Goal: Task Accomplishment & Management: Complete application form

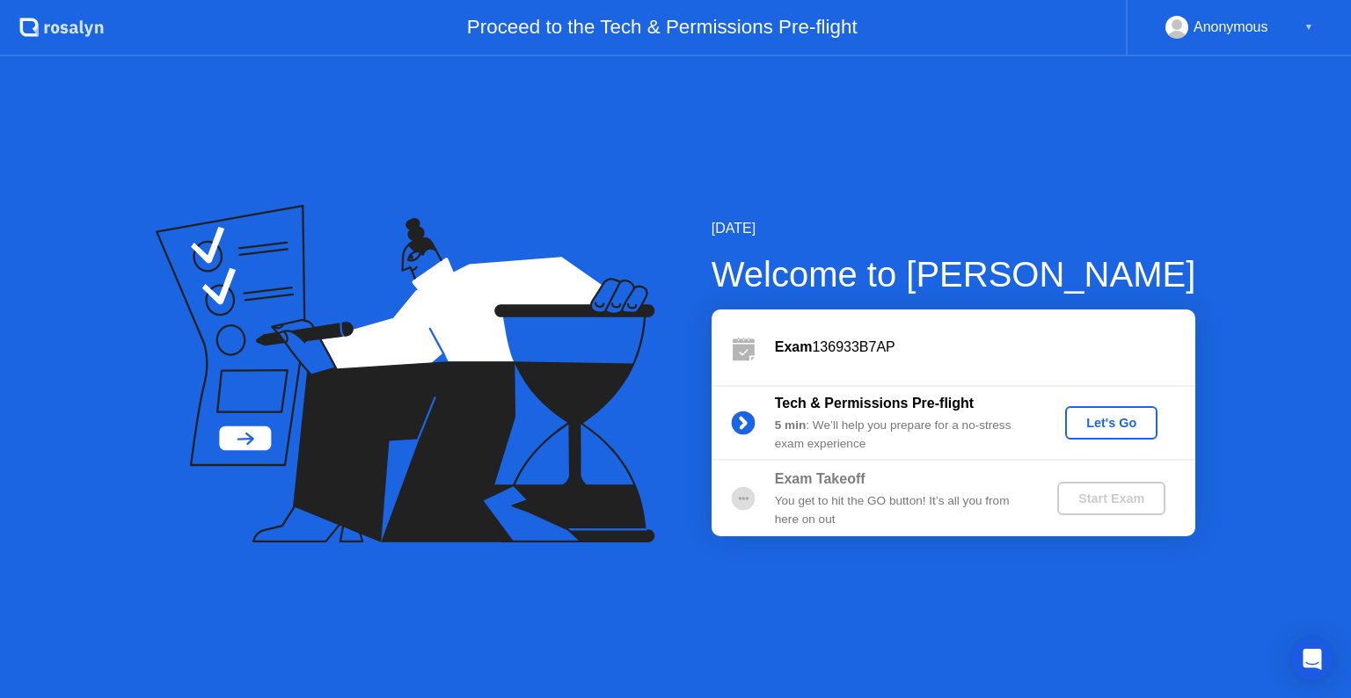
click at [869, 417] on div "5 min : We’ll help you prepare for a no-stress exam experience" at bounding box center [901, 435] width 253 height 36
click at [745, 422] on icon at bounding box center [743, 424] width 4 height 10
click at [888, 405] on b "Tech & Permissions Pre-flight" at bounding box center [874, 403] width 199 height 15
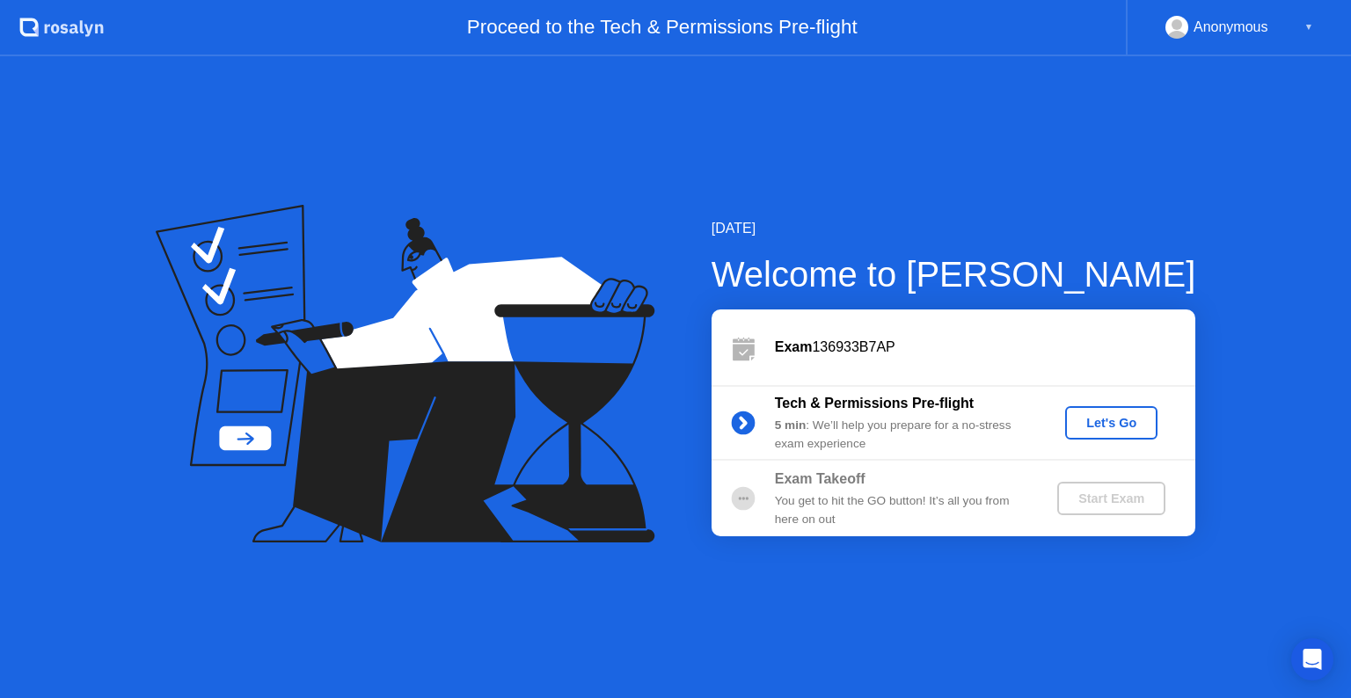
click at [1115, 422] on div "Let's Go" at bounding box center [1111, 423] width 78 height 14
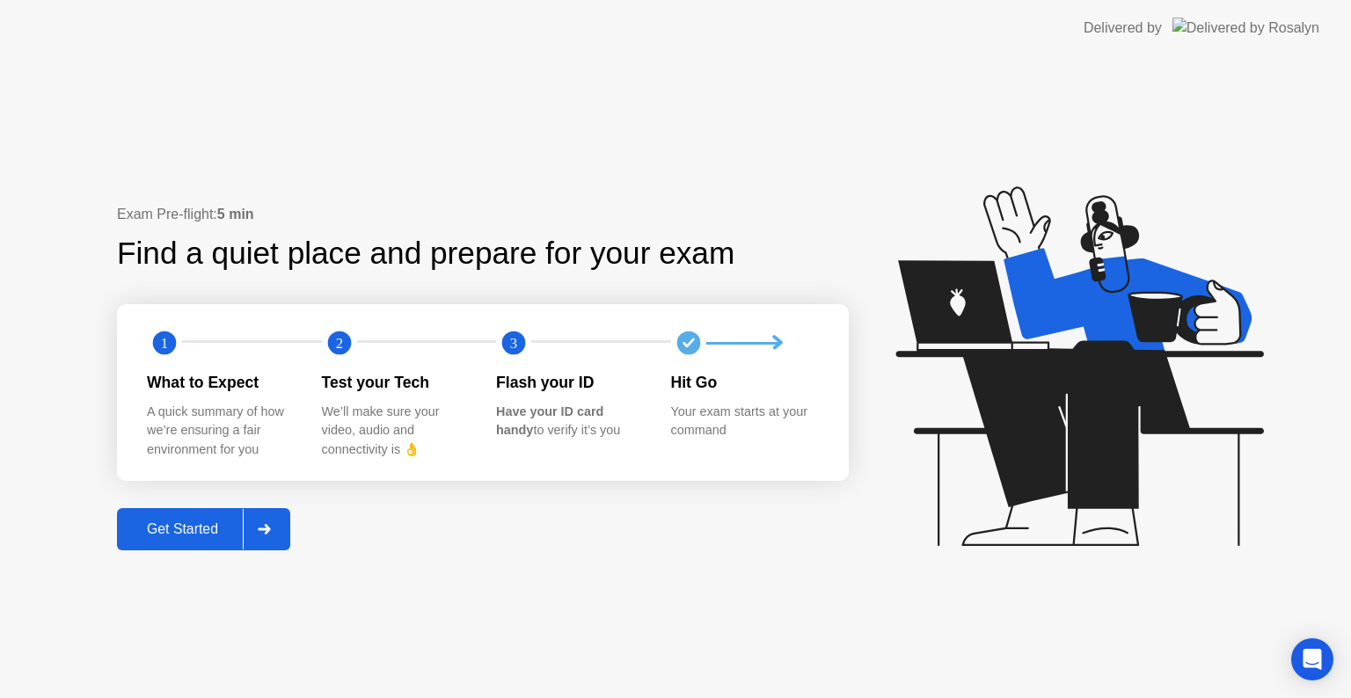
click at [214, 525] on div "Get Started" at bounding box center [182, 530] width 120 height 16
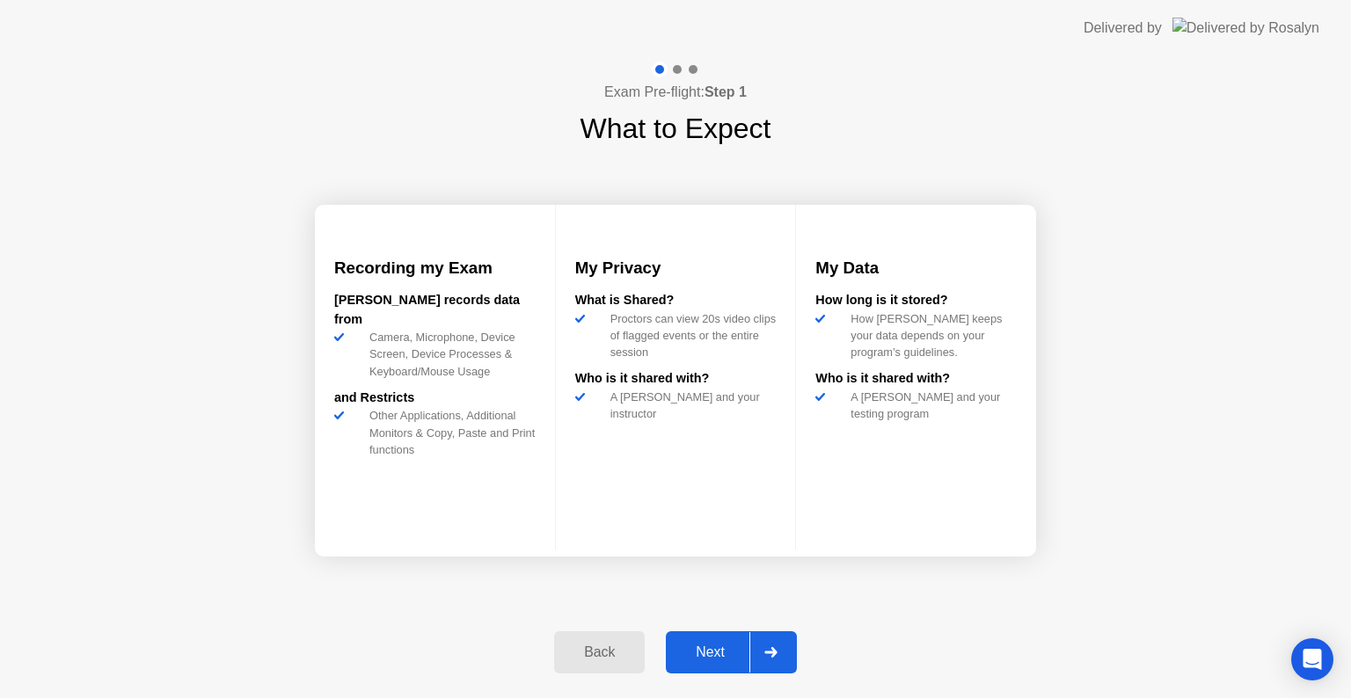
click at [725, 645] on div "Next" at bounding box center [710, 653] width 78 height 16
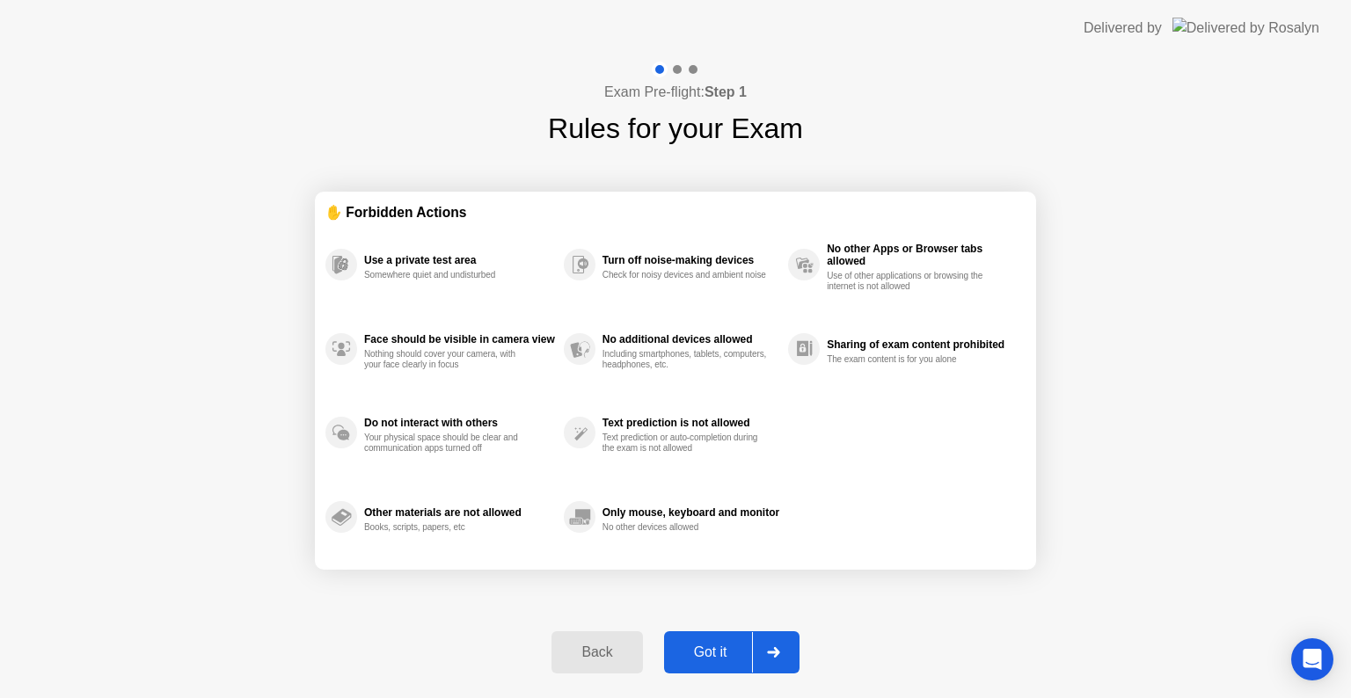
click at [725, 645] on div "Got it" at bounding box center [710, 653] width 83 height 16
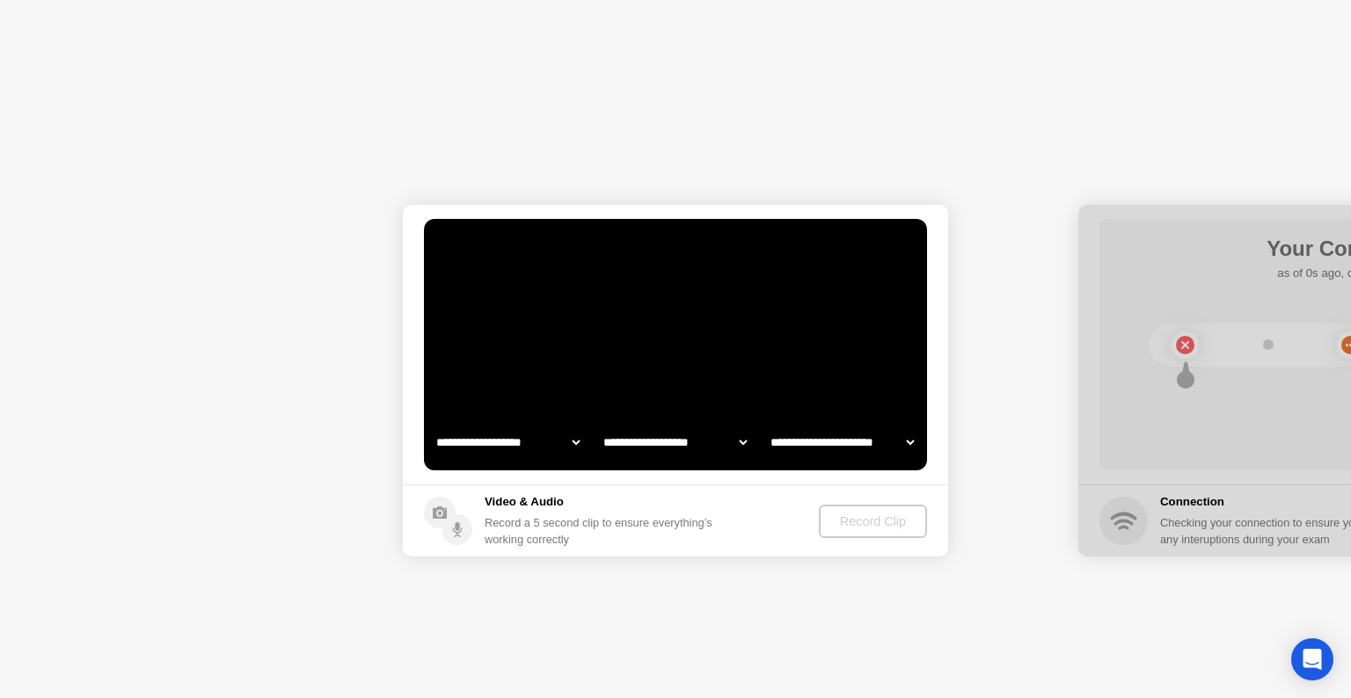
select select "**********"
select select "*******"
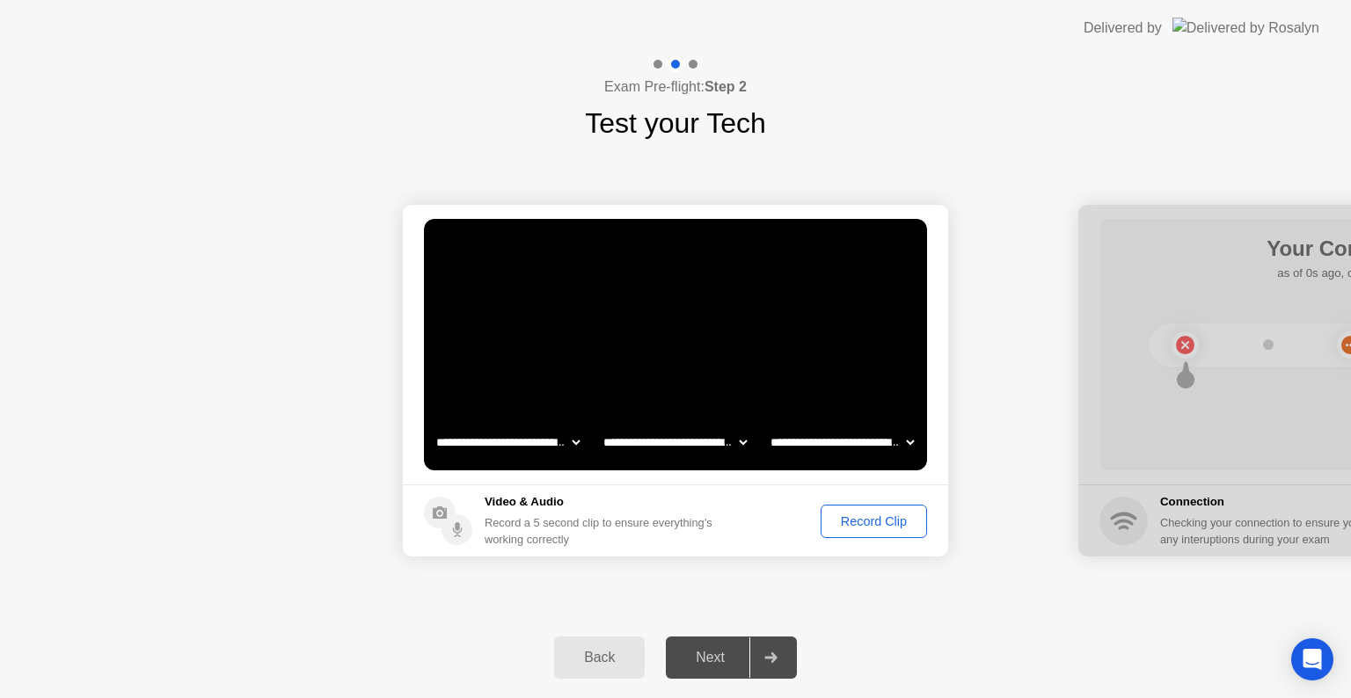
click at [876, 516] on div "Record Clip" at bounding box center [874, 522] width 94 height 14
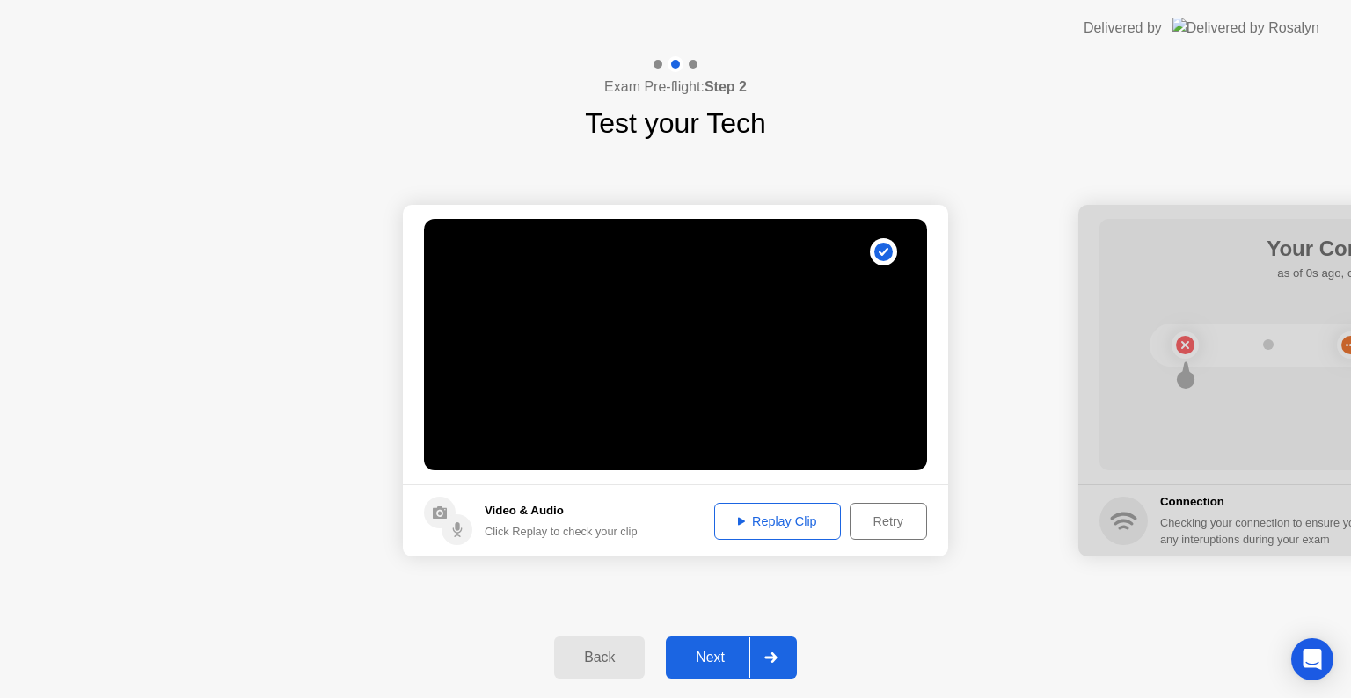
click at [788, 521] on div "Replay Clip" at bounding box center [777, 522] width 114 height 14
click at [741, 519] on icon at bounding box center [741, 521] width 7 height 9
click at [721, 654] on div "Next" at bounding box center [710, 658] width 78 height 16
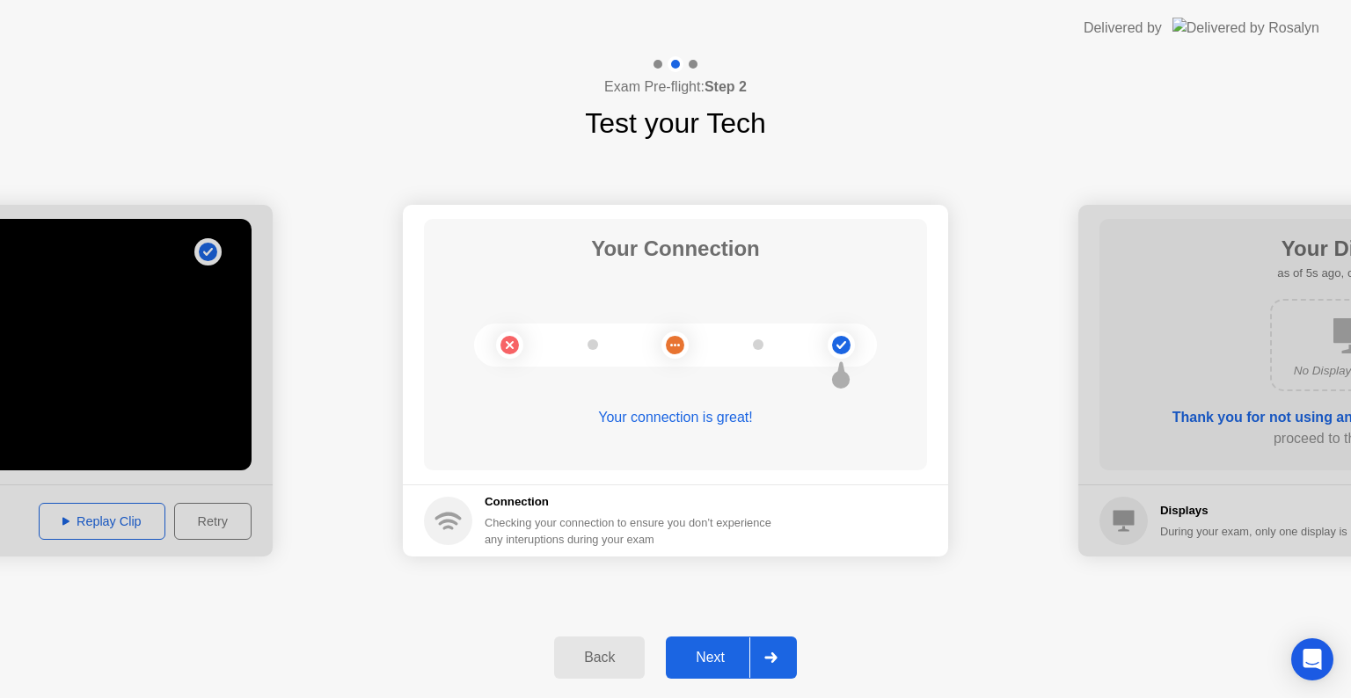
click at [721, 654] on div "Next" at bounding box center [710, 658] width 78 height 16
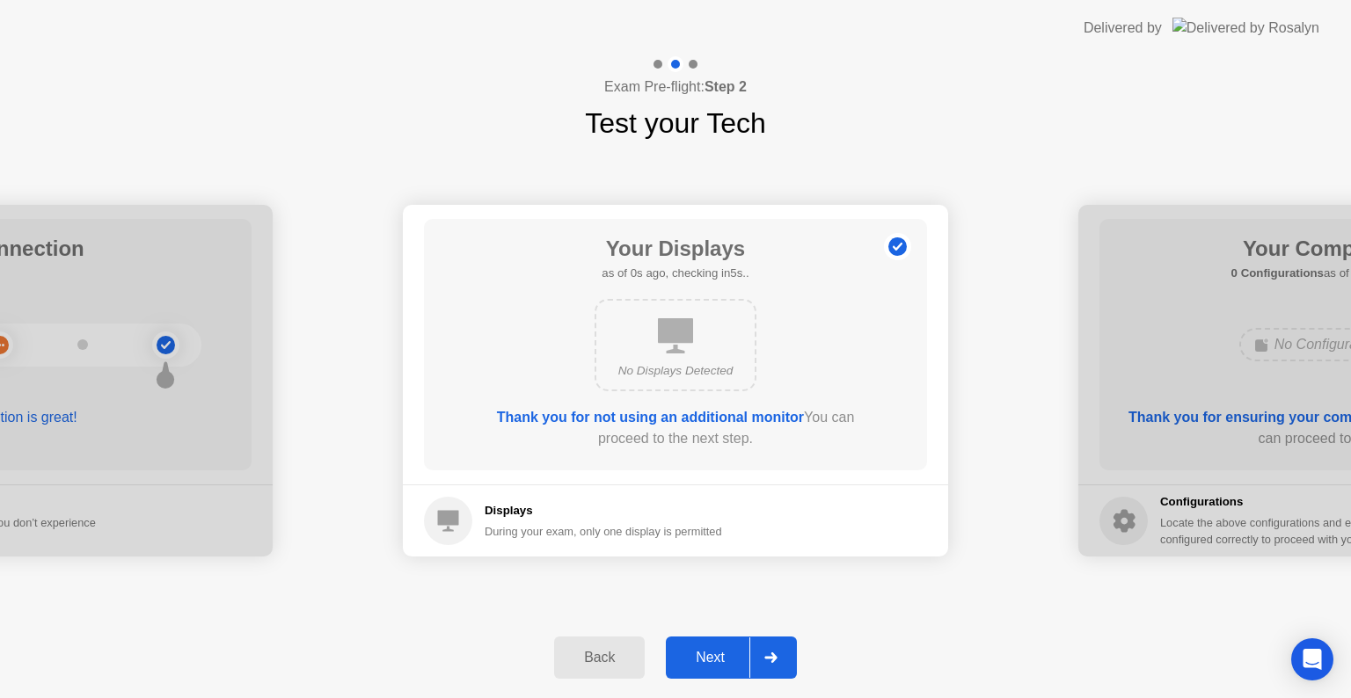
click at [721, 654] on div "Next" at bounding box center [710, 658] width 78 height 16
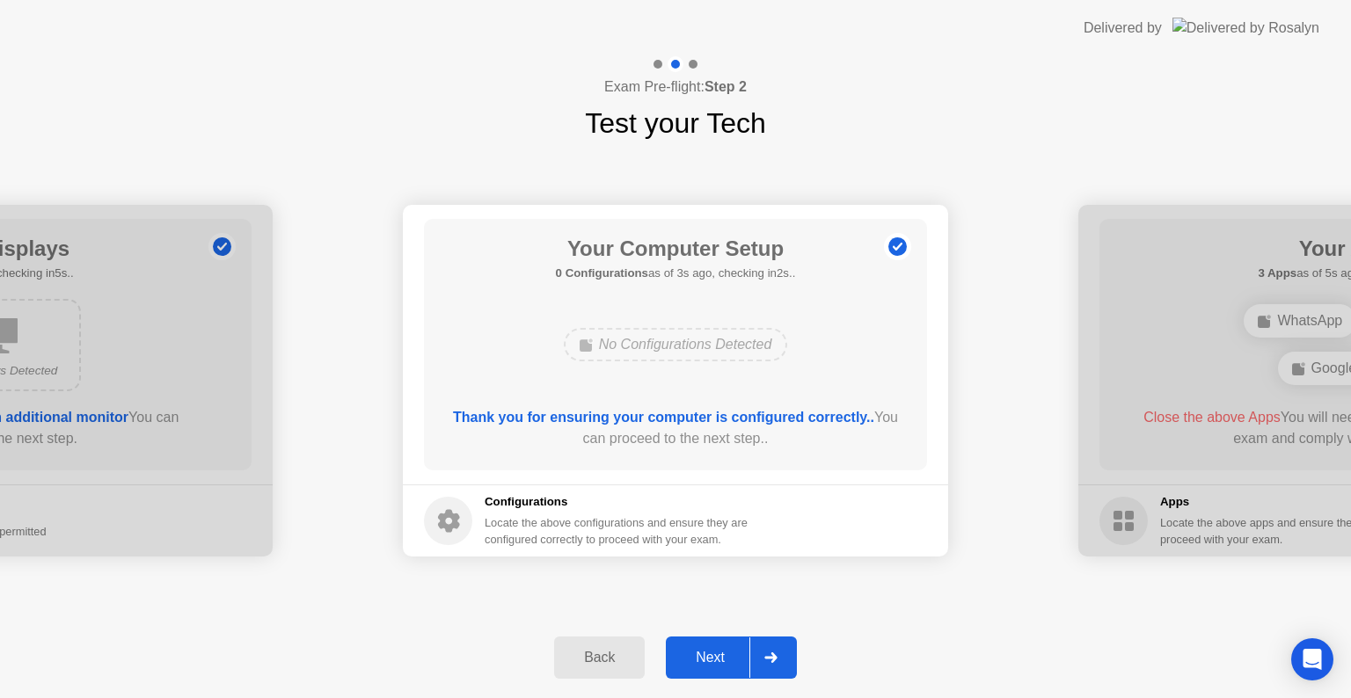
click at [721, 654] on div "Next" at bounding box center [710, 658] width 78 height 16
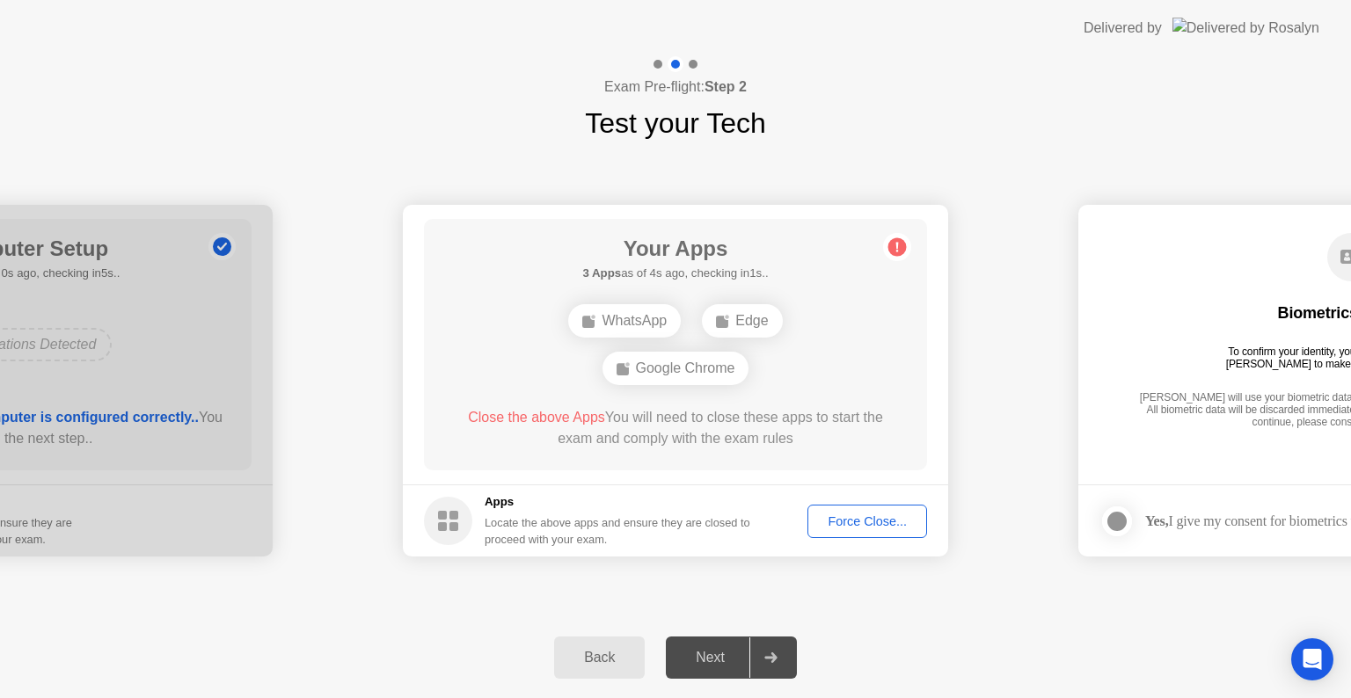
click at [866, 521] on div "Force Close..." at bounding box center [867, 522] width 107 height 14
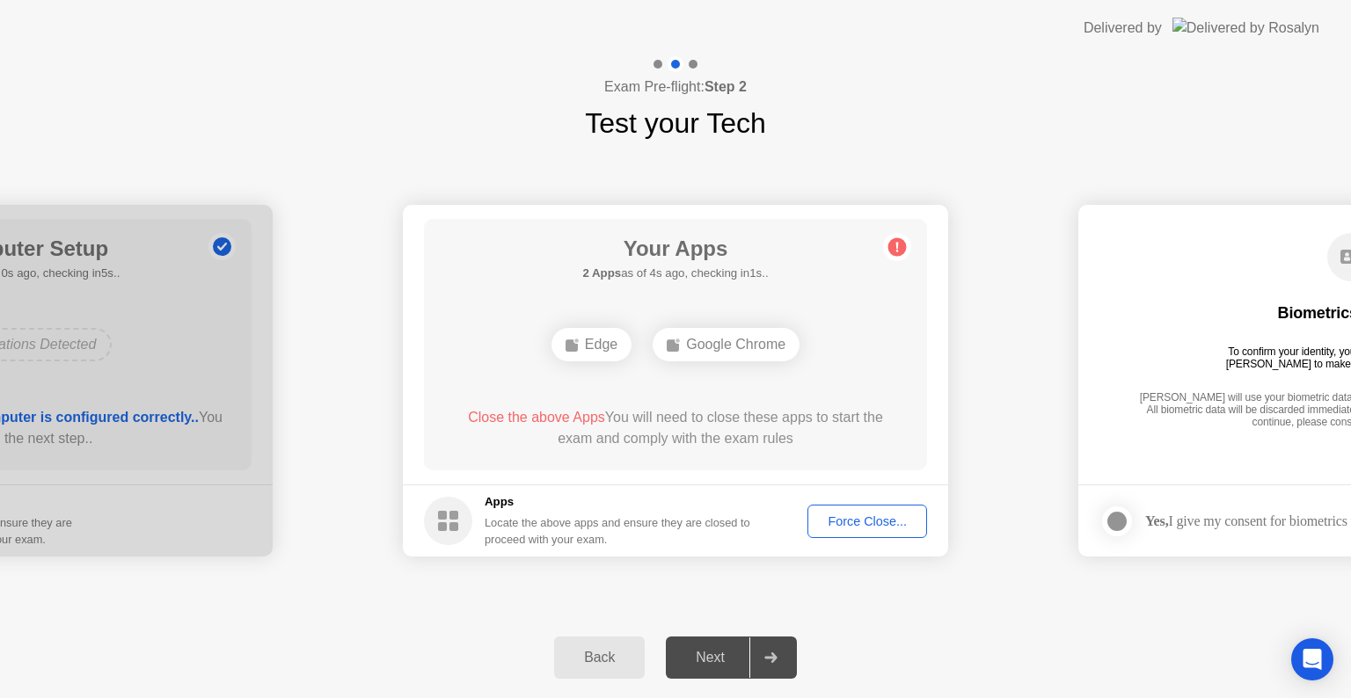
click at [672, 350] on rect at bounding box center [673, 346] width 12 height 12
click at [672, 341] on rect at bounding box center [673, 346] width 12 height 12
click at [579, 340] on div "Edge" at bounding box center [591, 344] width 80 height 33
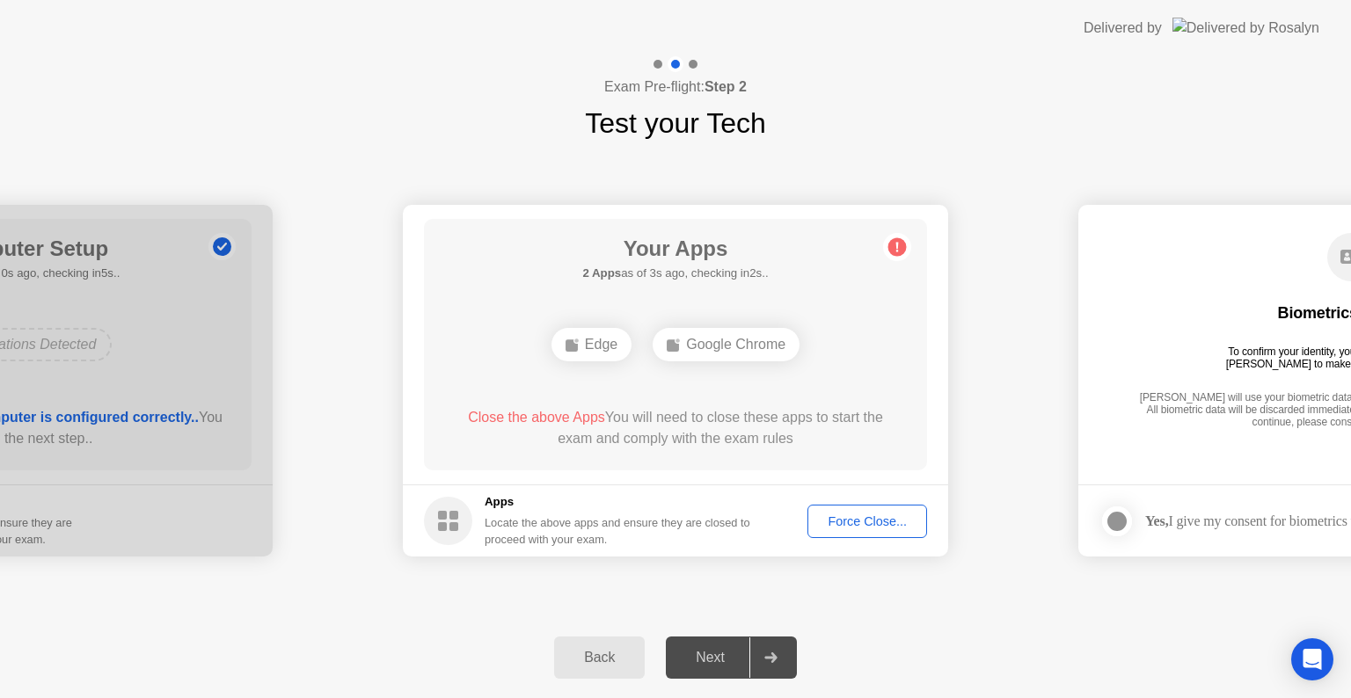
click at [573, 347] on rect at bounding box center [572, 346] width 12 height 12
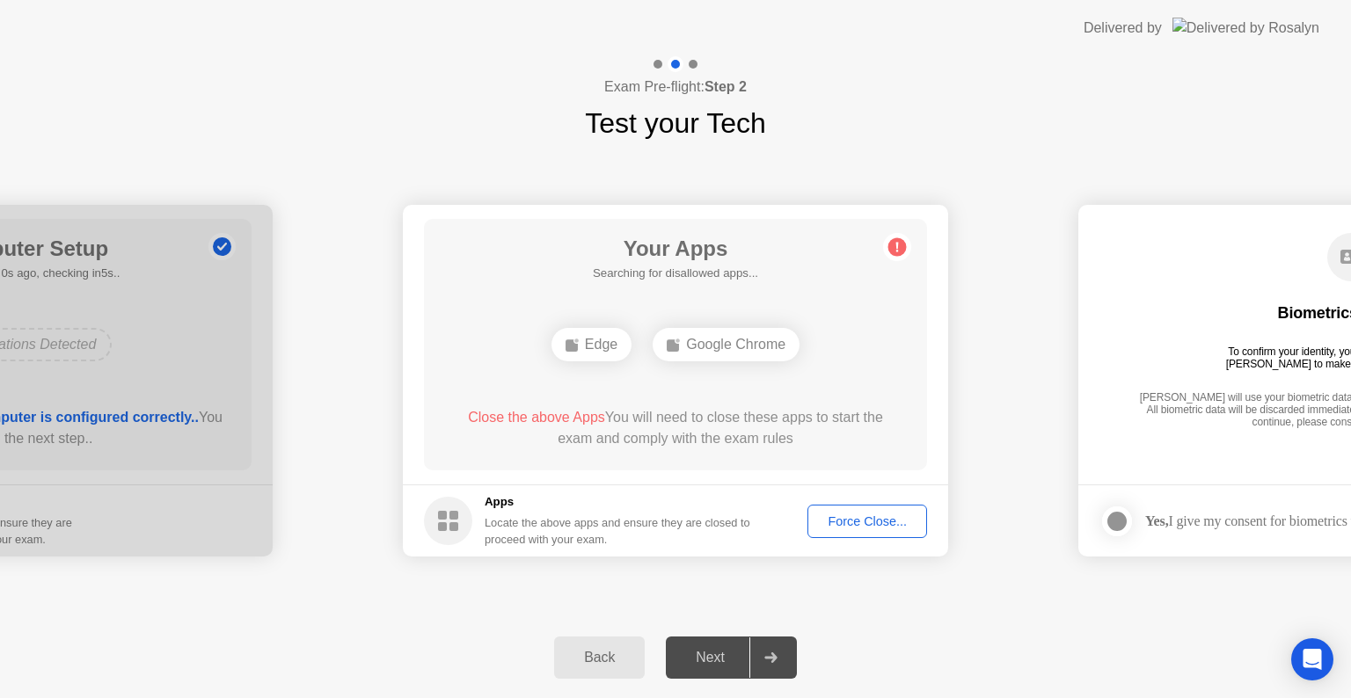
click at [573, 347] on rect at bounding box center [572, 346] width 12 height 12
click at [569, 338] on icon at bounding box center [573, 345] width 14 height 14
click at [1114, 529] on div at bounding box center [1116, 521] width 21 height 21
click at [711, 658] on div "Next" at bounding box center [710, 658] width 78 height 16
click at [546, 418] on span "Close the above Apps" at bounding box center [536, 417] width 137 height 15
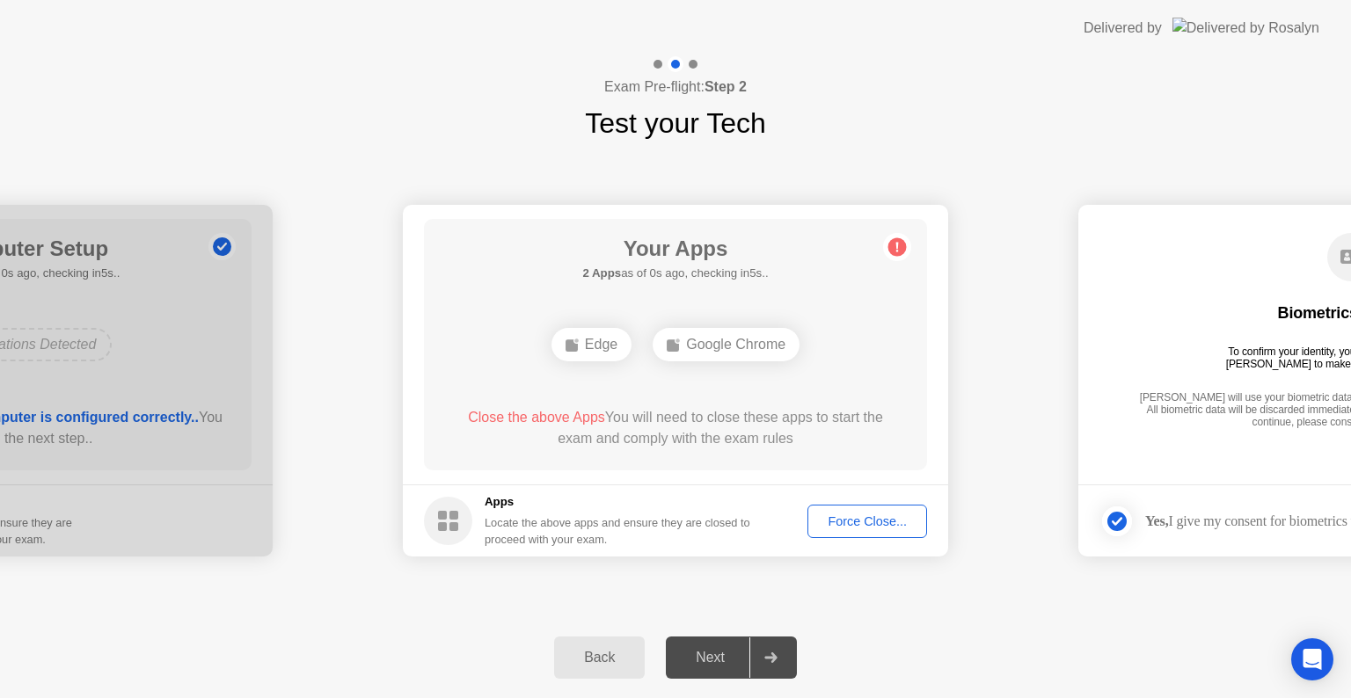
click at [894, 246] on circle at bounding box center [897, 247] width 18 height 18
click at [885, 236] on icon at bounding box center [897, 247] width 28 height 28
drag, startPoint x: 885, startPoint y: 236, endPoint x: 696, endPoint y: 252, distance: 189.8
click at [696, 252] on main "Your Apps 2 Apps as of 2s ago, checking in3s.. Edge Google Chrome Close the abo…" at bounding box center [675, 345] width 545 height 280
click at [216, 247] on div at bounding box center [-1, 381] width 545 height 352
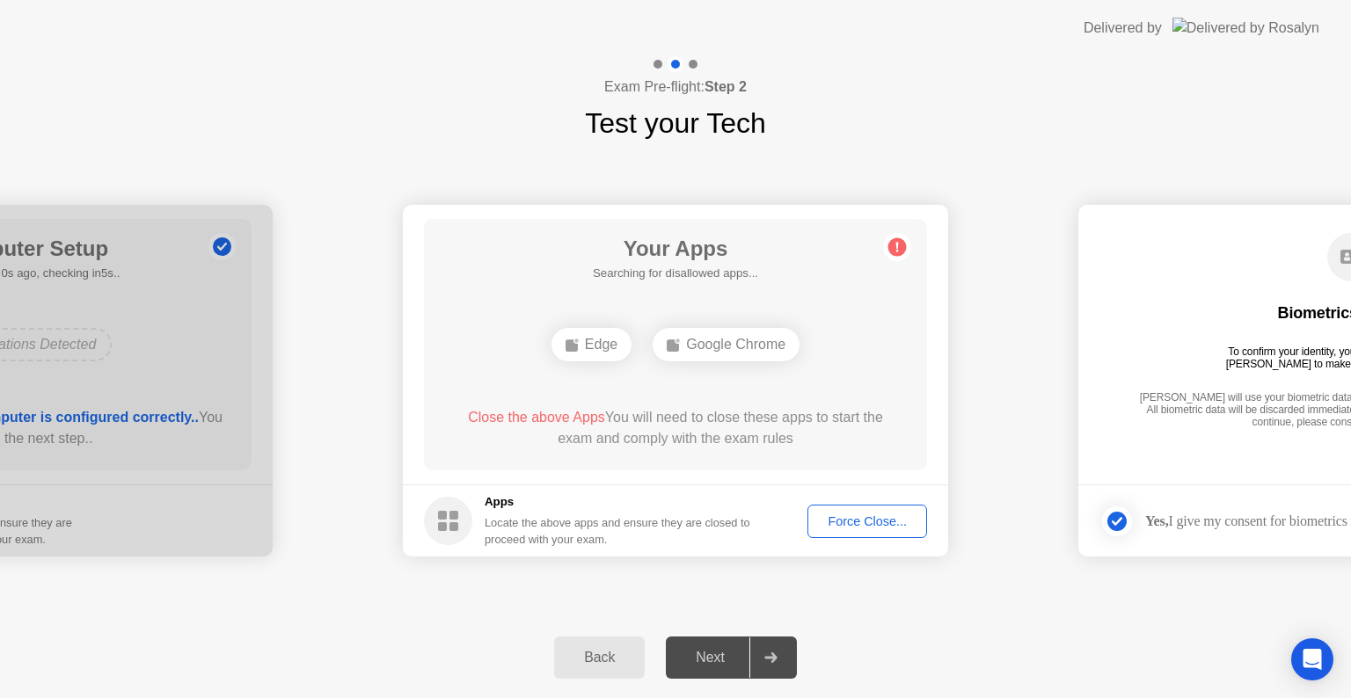
click at [216, 247] on div at bounding box center [-1, 381] width 545 height 352
click at [883, 516] on div "Force Close..." at bounding box center [867, 522] width 107 height 14
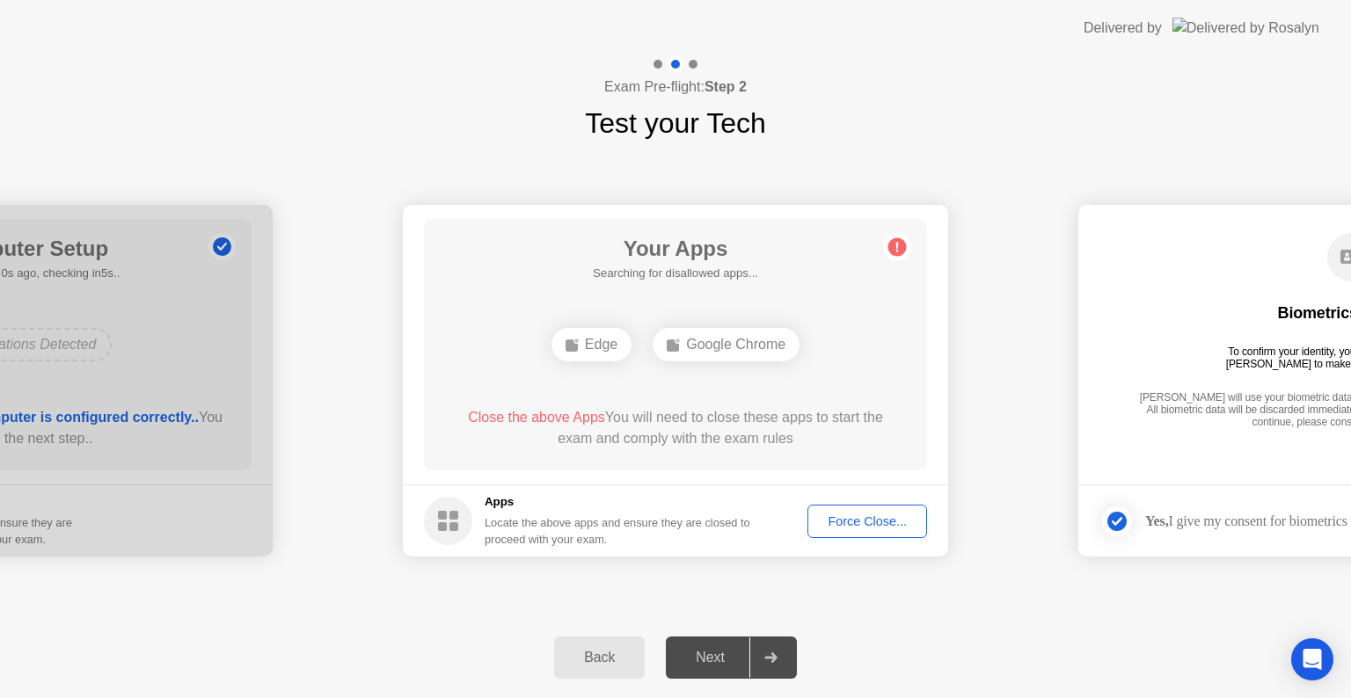
click at [673, 347] on rect at bounding box center [673, 346] width 12 height 12
click at [577, 341] on ellipse at bounding box center [575, 341] width 5 height 5
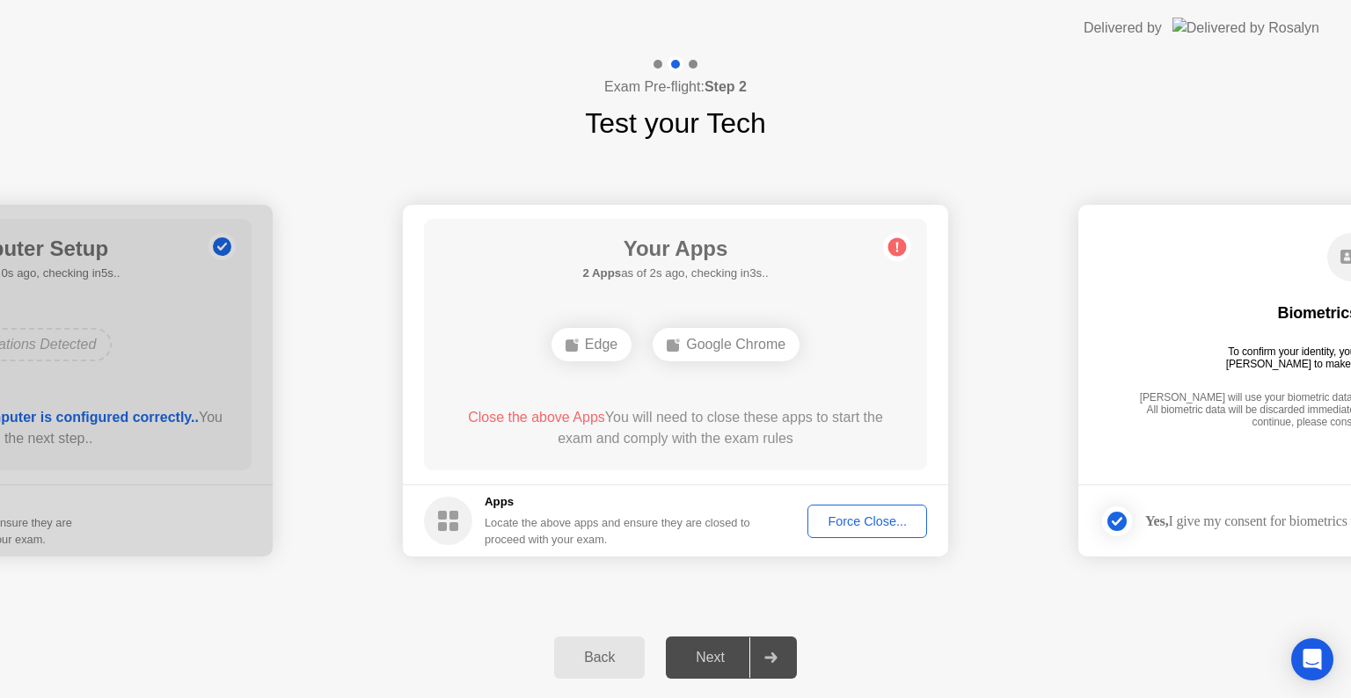
click at [577, 341] on ellipse at bounding box center [575, 341] width 5 height 5
click at [690, 417] on div "Close the above Apps You will need to close these apps to start the exam and co…" at bounding box center [675, 428] width 453 height 42
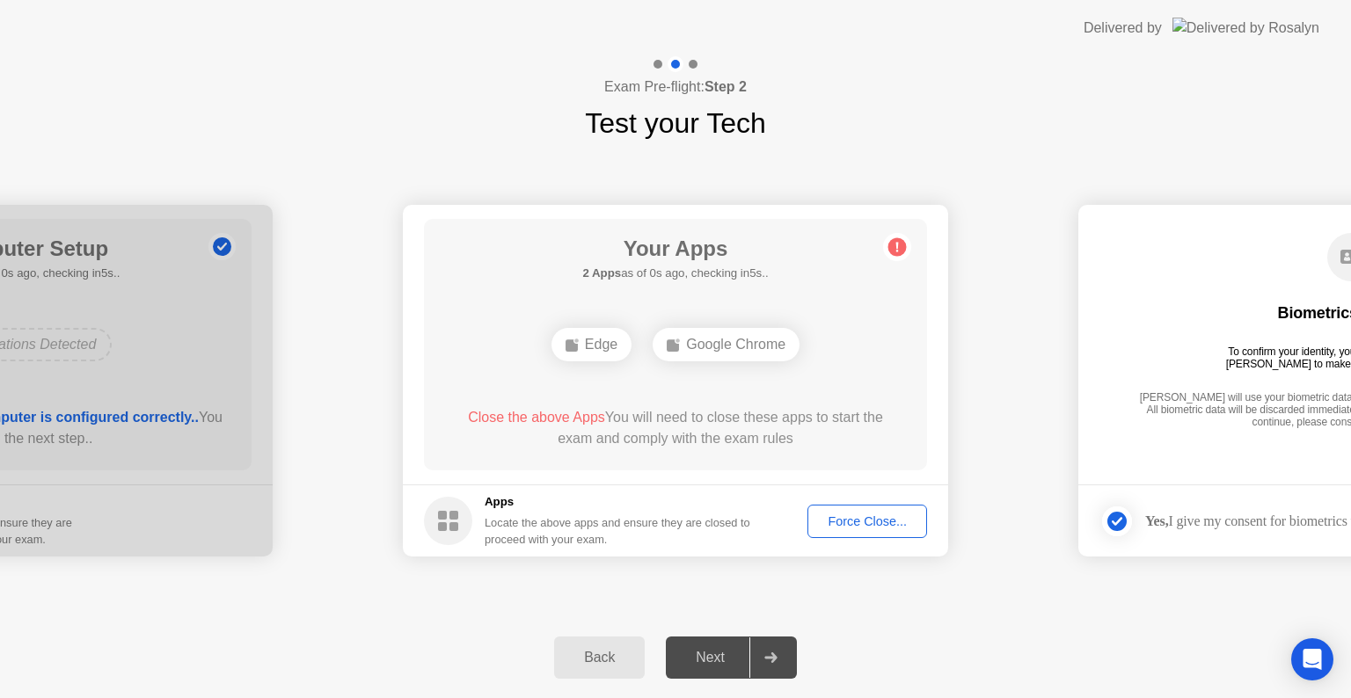
drag, startPoint x: 690, startPoint y: 417, endPoint x: 597, endPoint y: 360, distance: 109.4
click at [597, 360] on div "Your Apps 2 Apps as of 0s ago, checking in5s.. Edge Google Chrome Close the abo…" at bounding box center [675, 345] width 503 height 252
click at [671, 345] on rect at bounding box center [673, 346] width 12 height 12
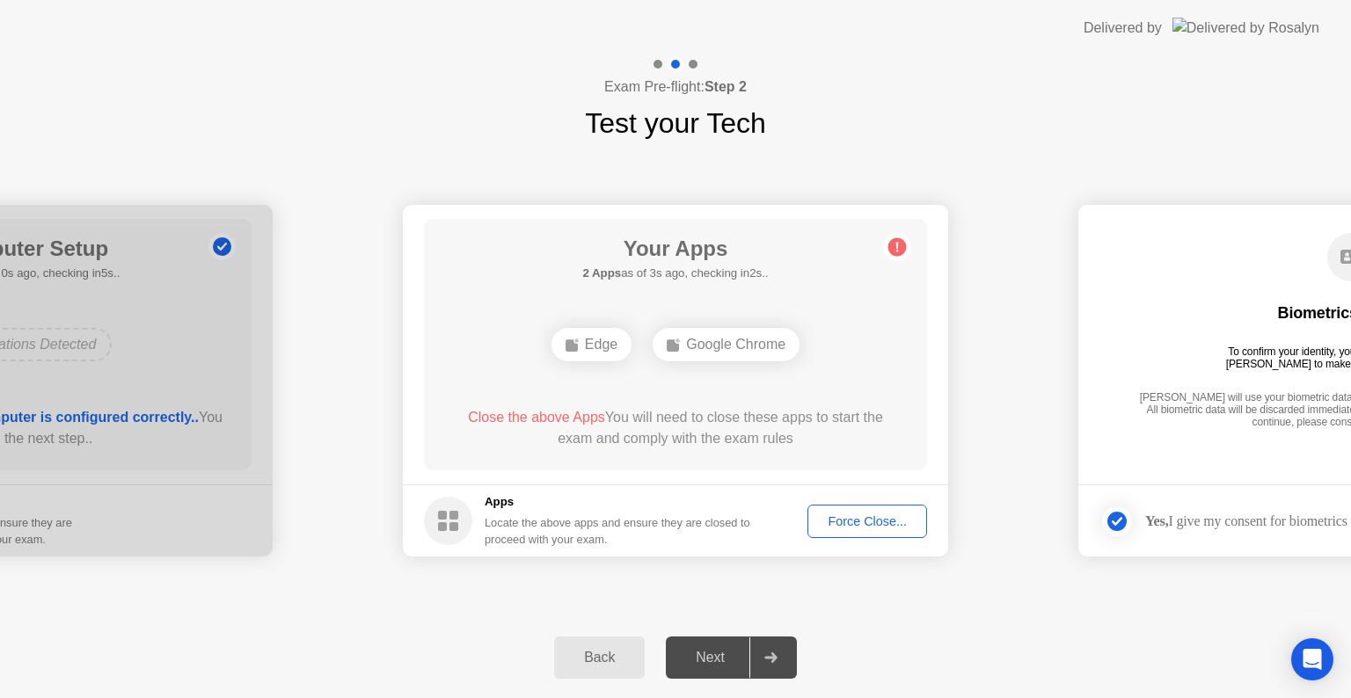
click at [671, 345] on rect at bounding box center [673, 346] width 12 height 12
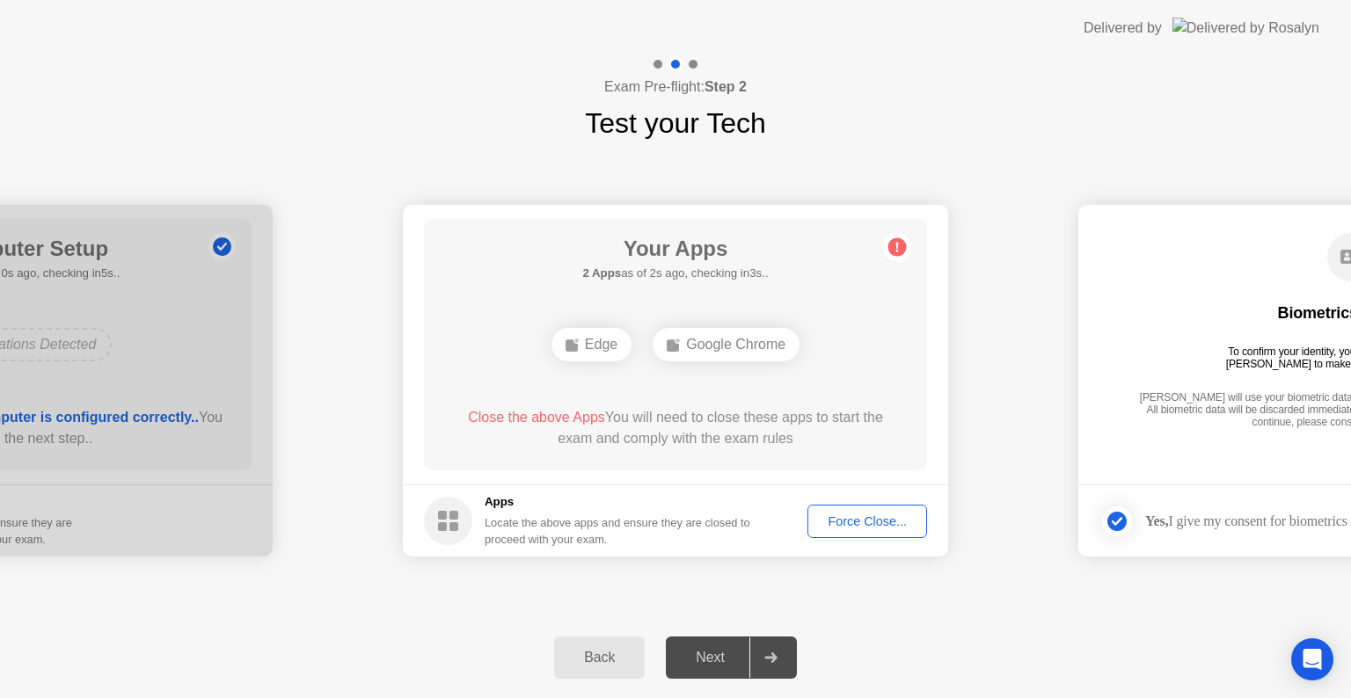
drag, startPoint x: 702, startPoint y: 267, endPoint x: 816, endPoint y: 260, distance: 114.5
click at [816, 260] on div "Your Apps 2 Apps as of 2s ago, checking in3s.. Edge Google Chrome Close the abo…" at bounding box center [675, 345] width 503 height 252
click at [897, 243] on icon at bounding box center [897, 248] width 3 height 10
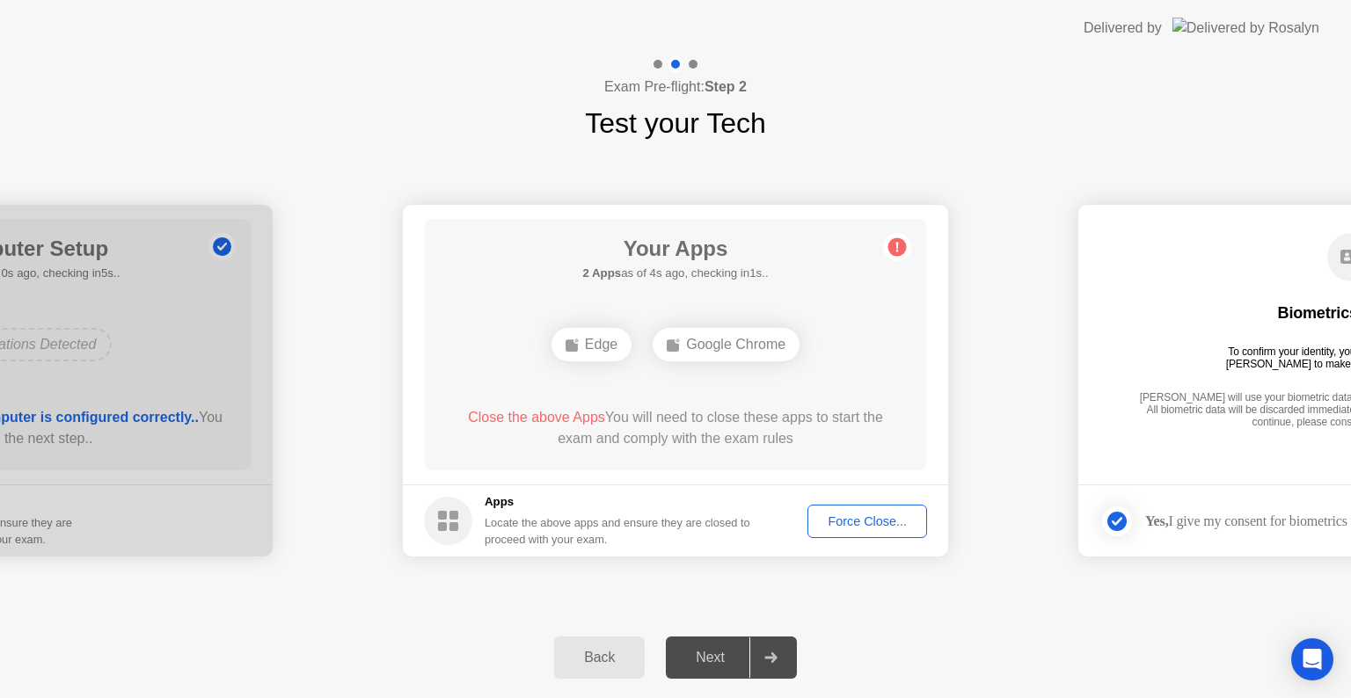
click at [897, 243] on icon at bounding box center [897, 248] width 3 height 10
click at [844, 521] on div "Force Close..." at bounding box center [867, 522] width 107 height 14
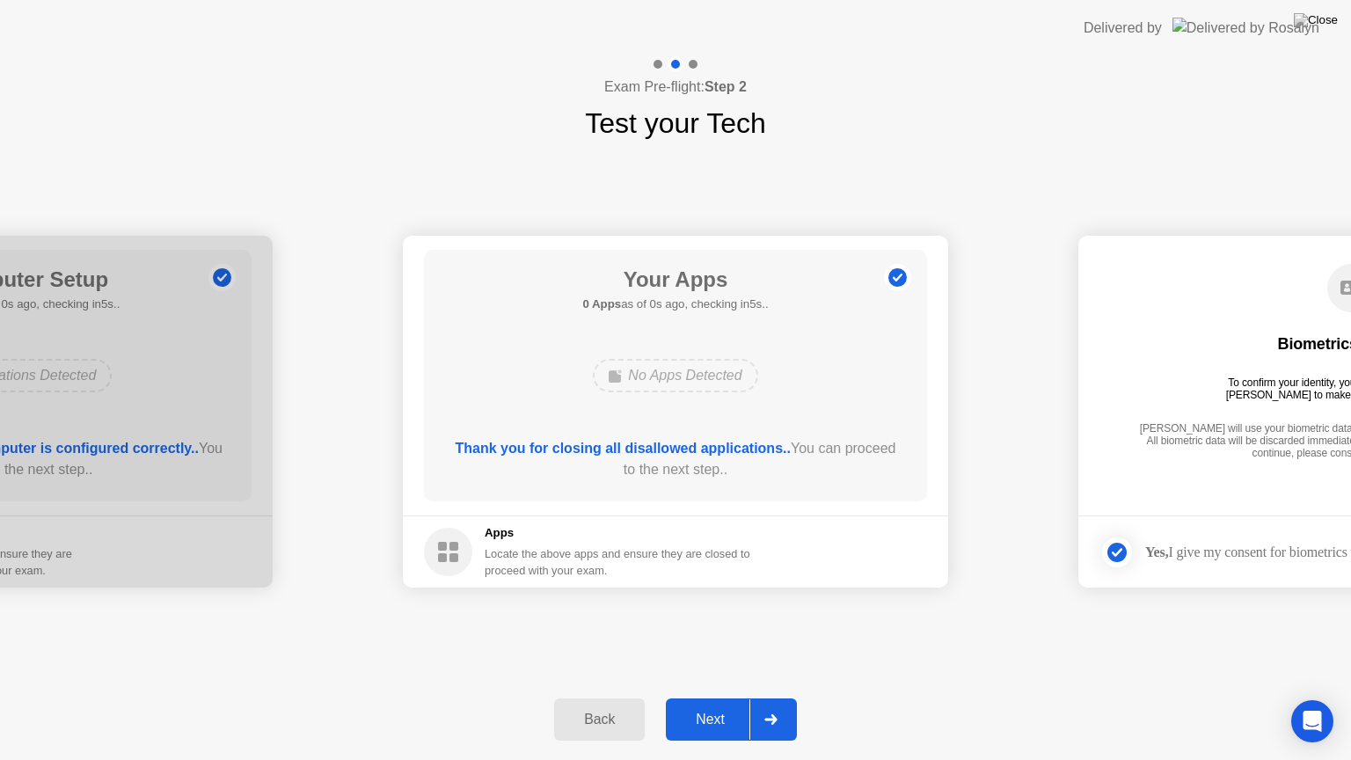
click at [714, 697] on div "Next" at bounding box center [710, 720] width 78 height 16
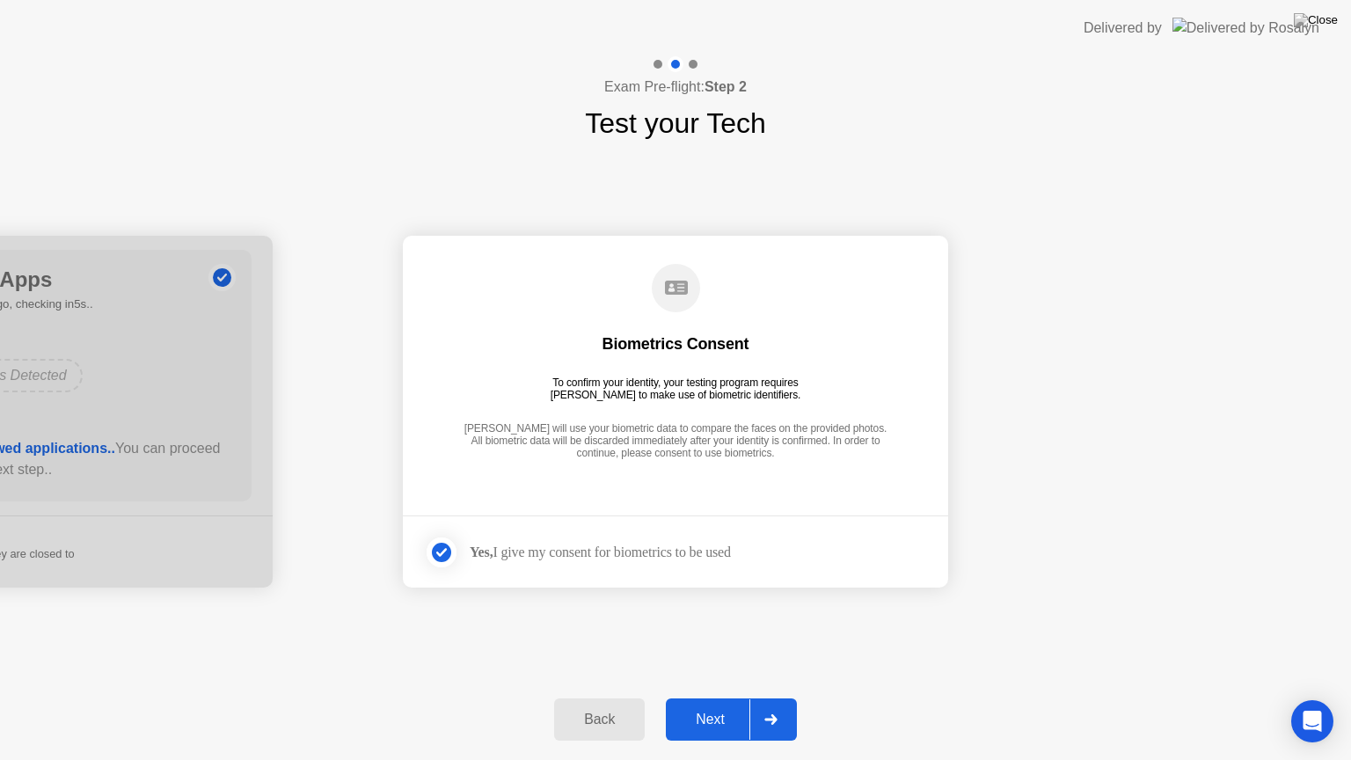
click at [714, 697] on div "Next" at bounding box center [710, 720] width 78 height 16
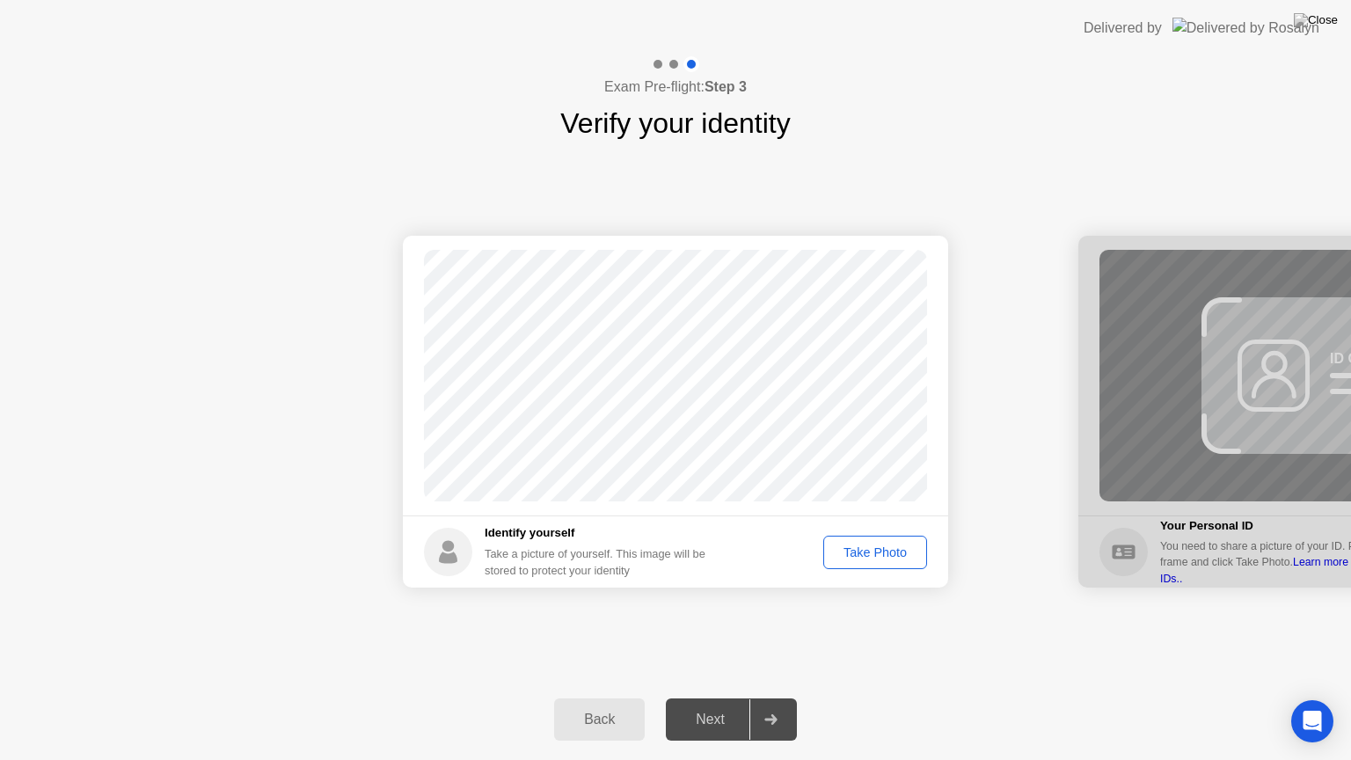
click at [855, 548] on div "Take Photo" at bounding box center [874, 552] width 91 height 14
click at [711, 697] on div "Next" at bounding box center [710, 720] width 78 height 16
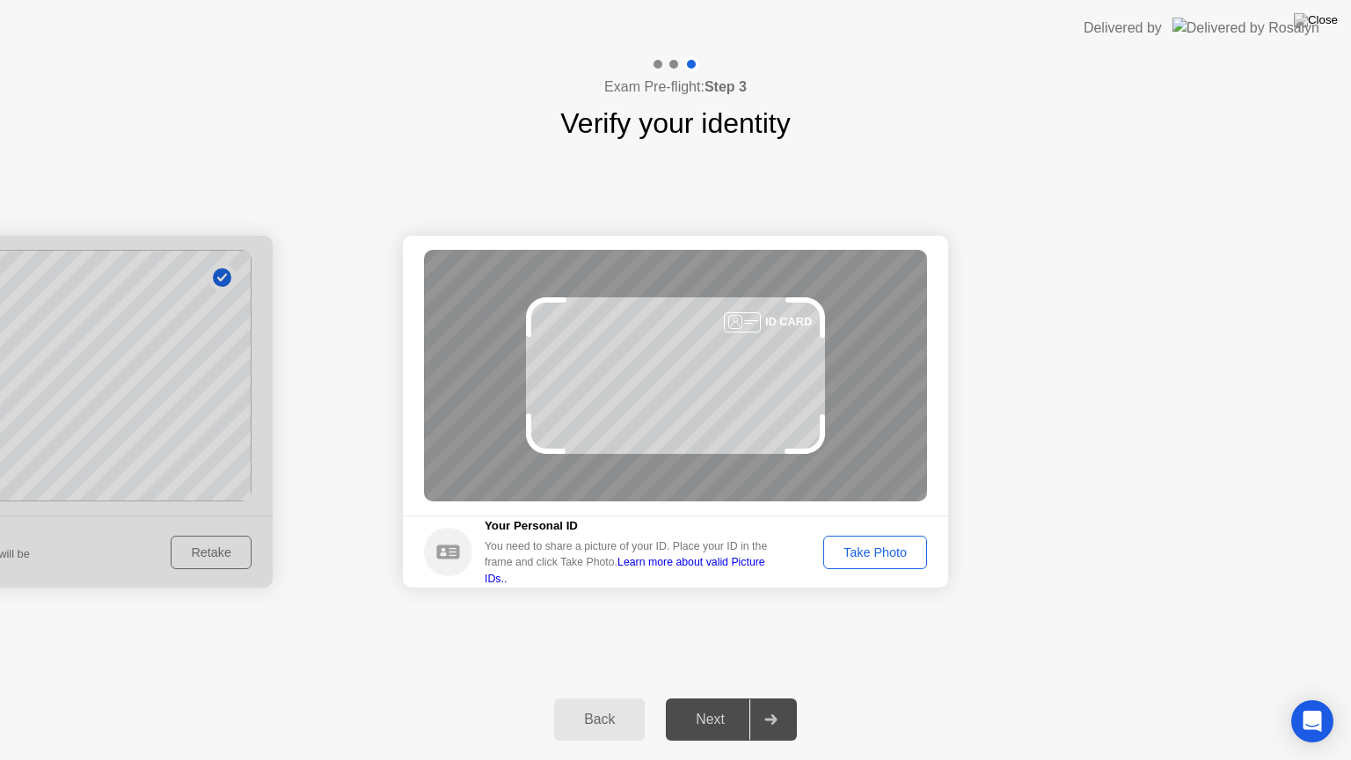
click at [873, 559] on div "Take Photo" at bounding box center [874, 552] width 91 height 14
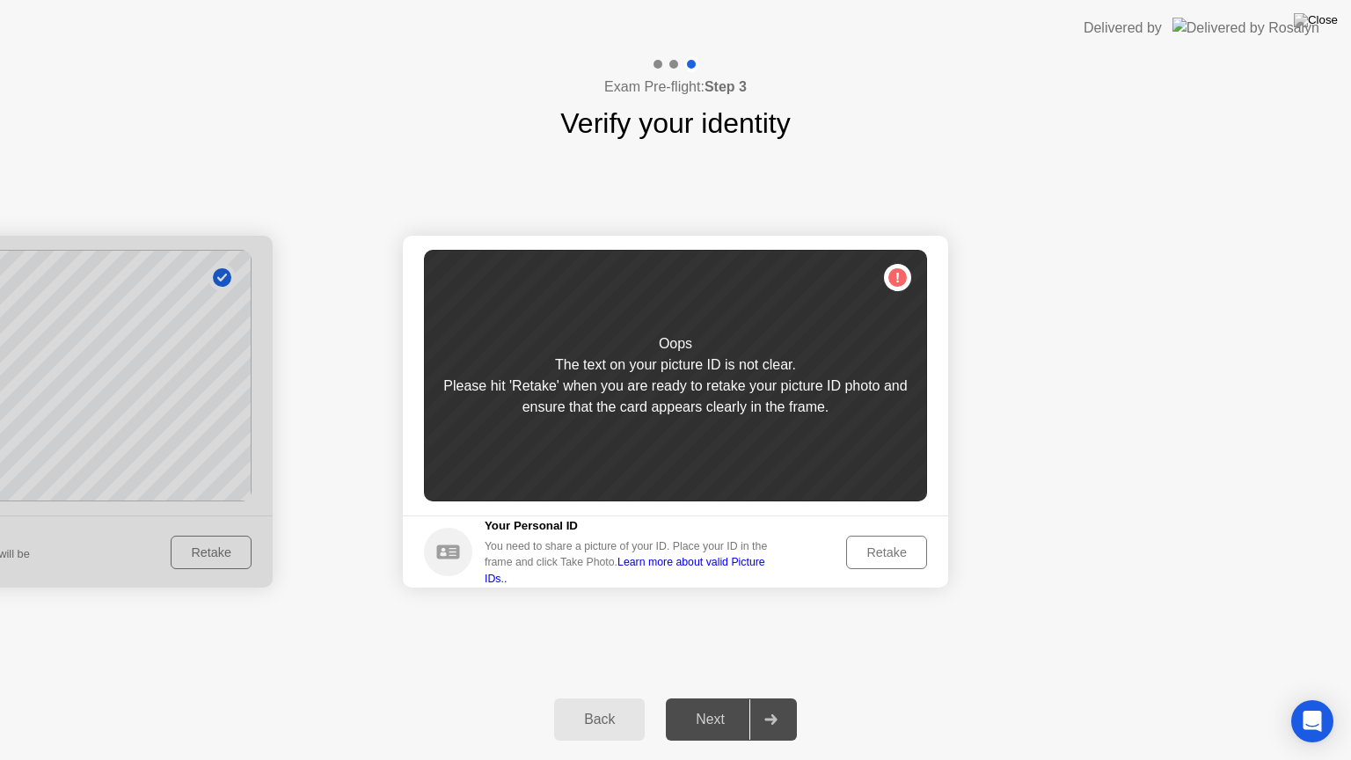
click at [887, 546] on div "Retake" at bounding box center [886, 552] width 69 height 14
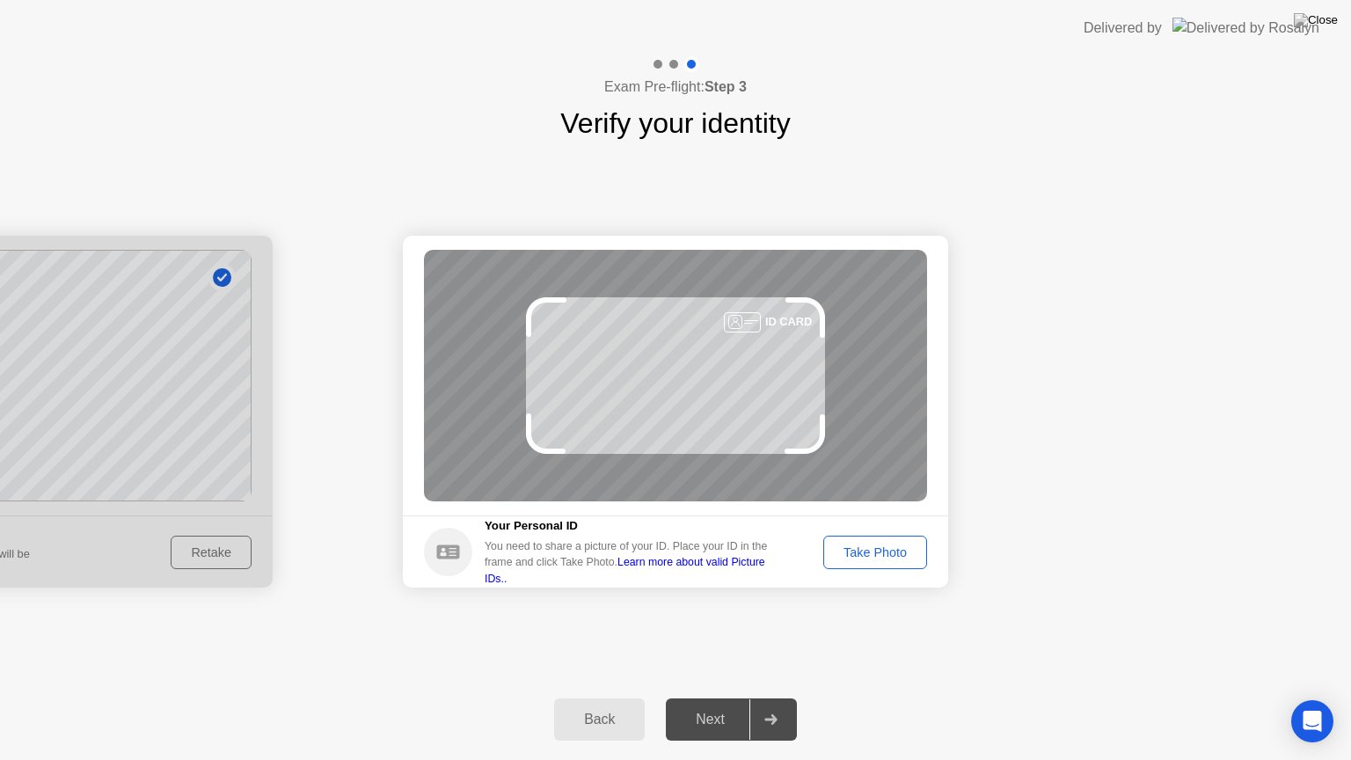
click at [887, 546] on div "Take Photo" at bounding box center [874, 552] width 91 height 14
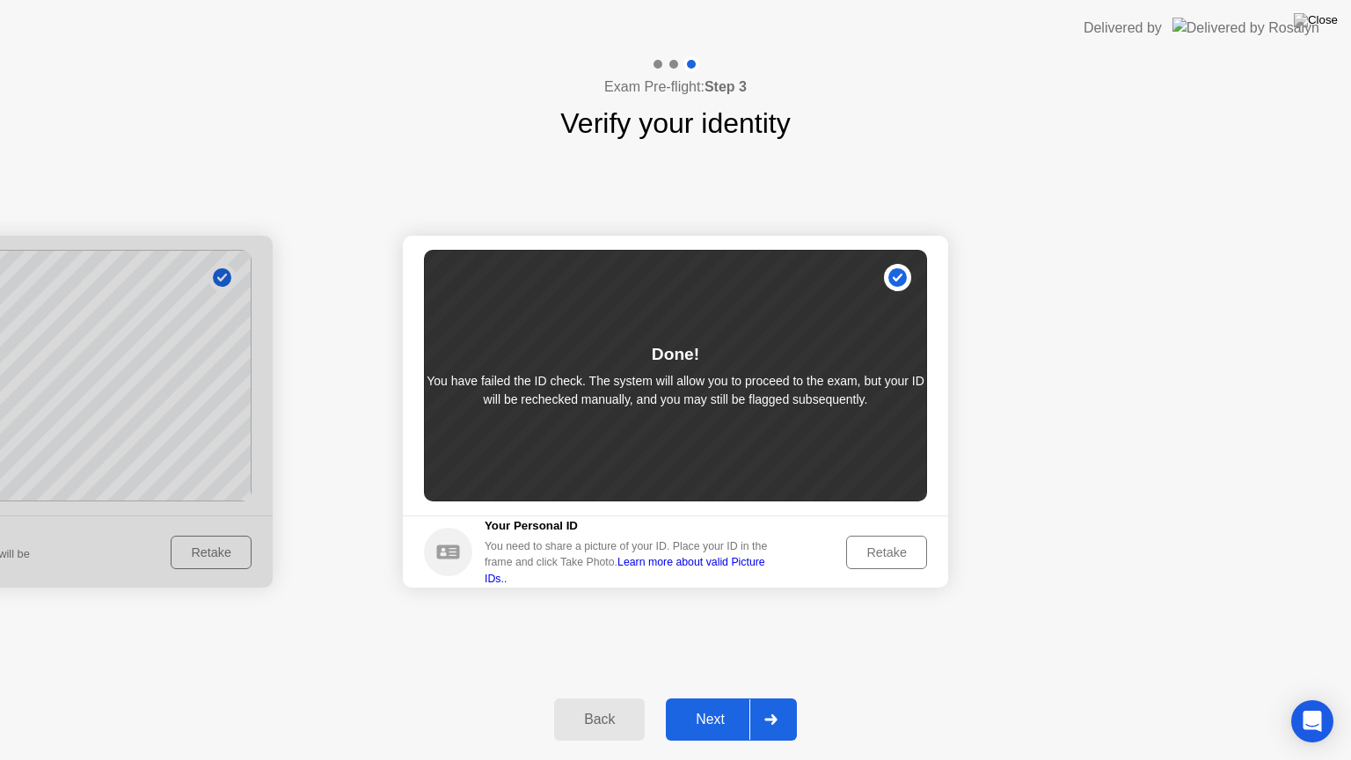
click at [712, 697] on div "Next" at bounding box center [710, 720] width 78 height 16
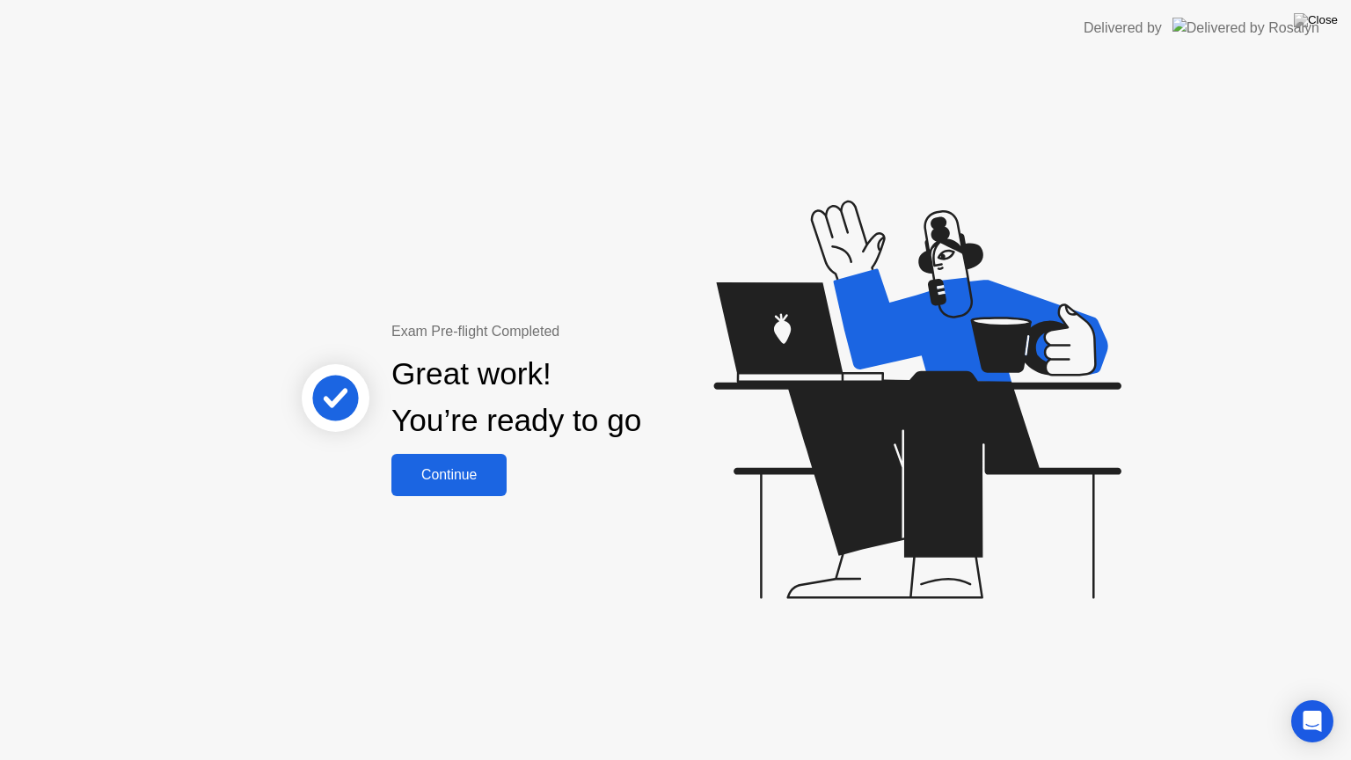
click at [470, 467] on div "Continue" at bounding box center [449, 475] width 105 height 16
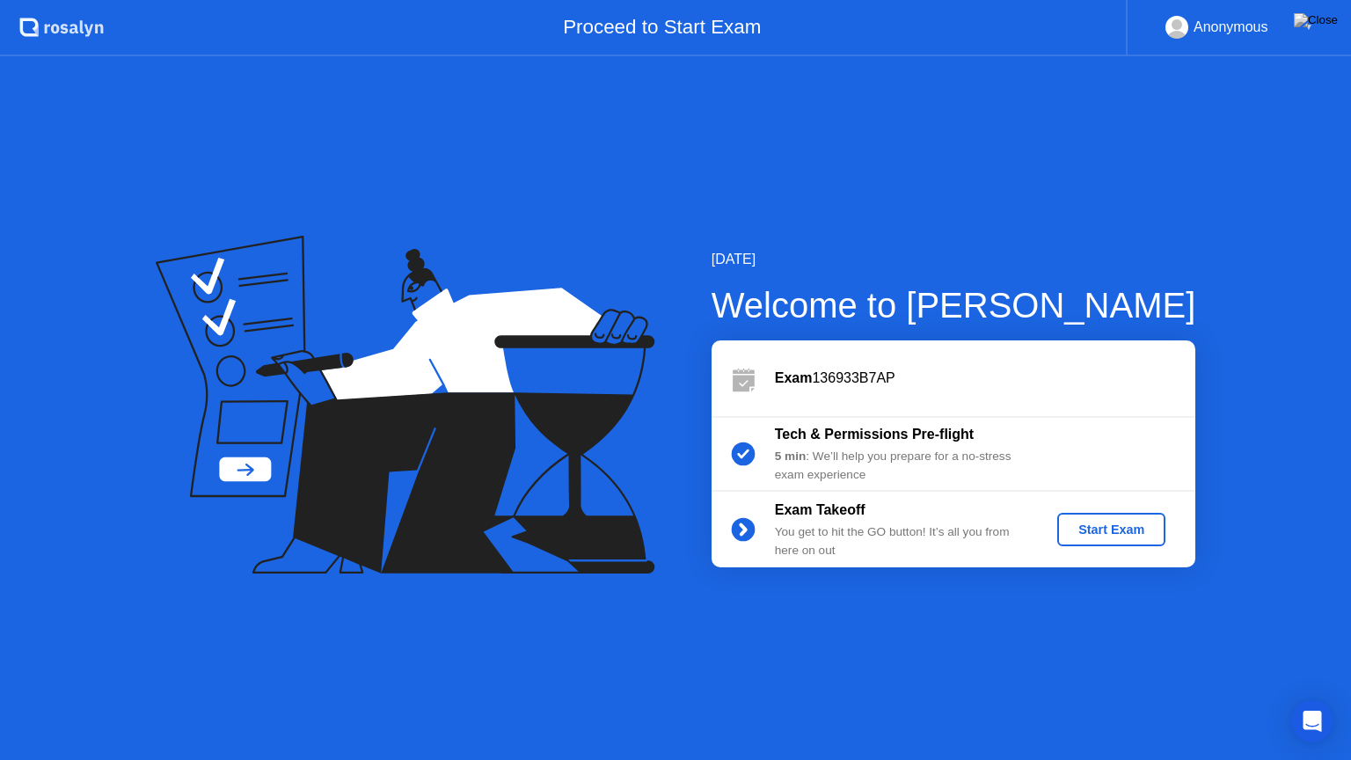
click at [1140, 524] on div "Start Exam" at bounding box center [1111, 529] width 94 height 14
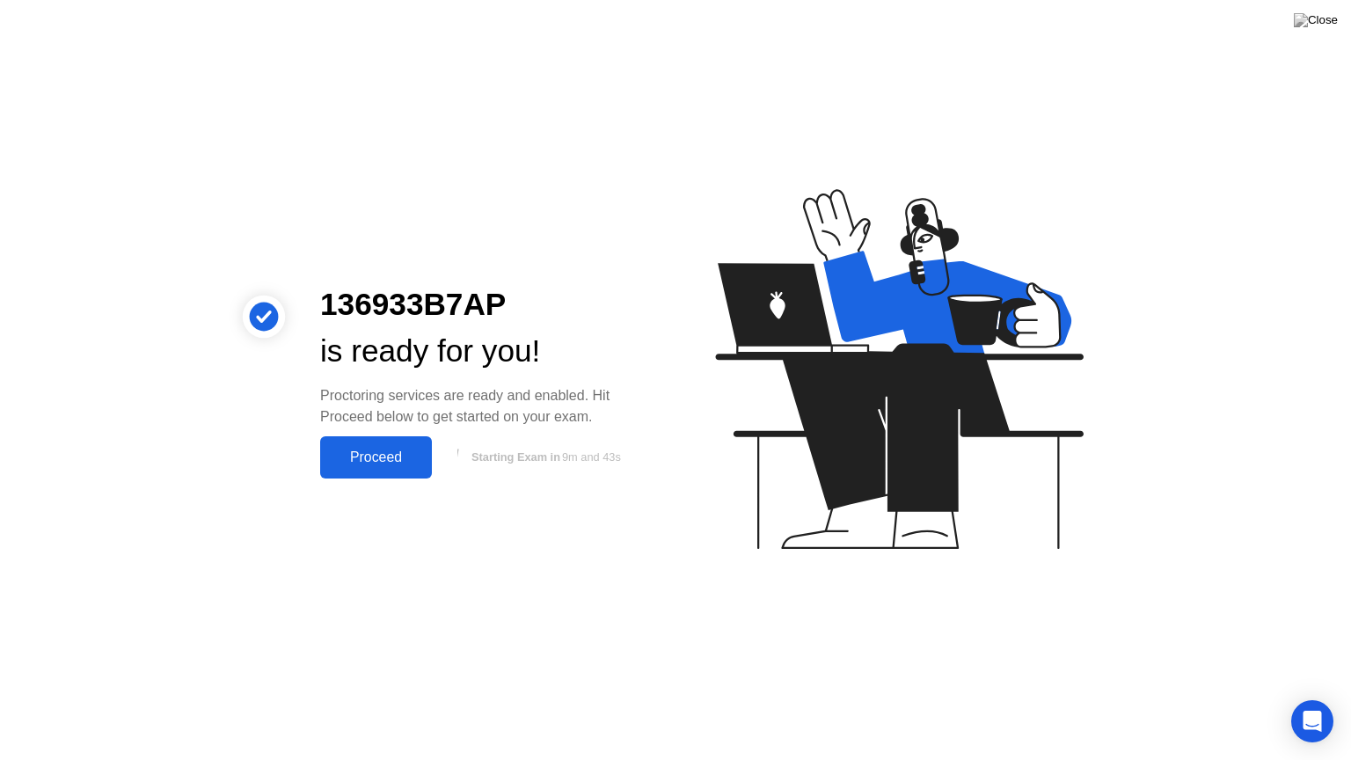
click at [386, 450] on div "Proceed" at bounding box center [375, 457] width 101 height 16
